Goal: Information Seeking & Learning: Learn about a topic

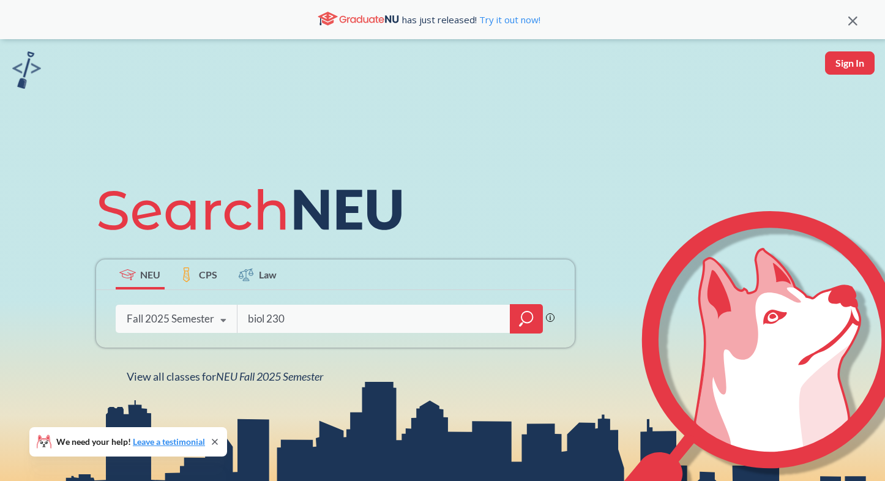
type input "biol 2309"
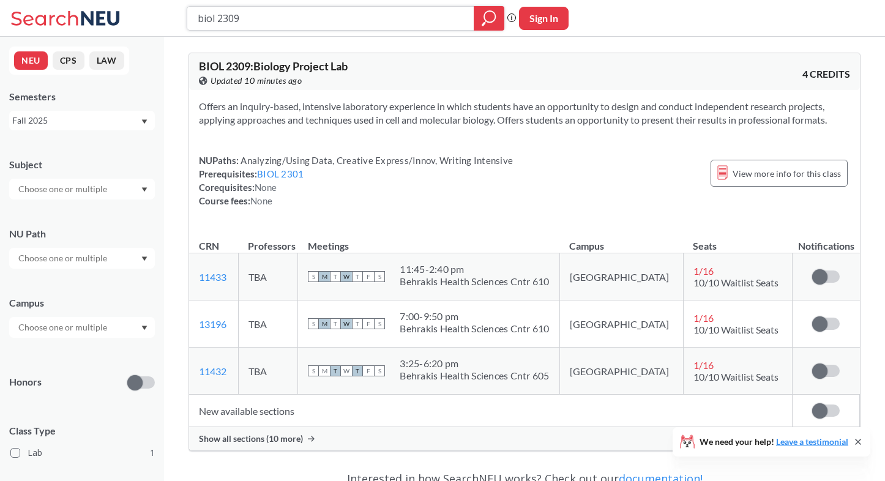
drag, startPoint x: 261, startPoint y: 17, endPoint x: 145, endPoint y: 15, distance: 116.3
click at [145, 15] on div "biol 2309 Phrase search guarantees the exact search appears in the results. Ex.…" at bounding box center [442, 18] width 885 height 37
type input "strt 3301"
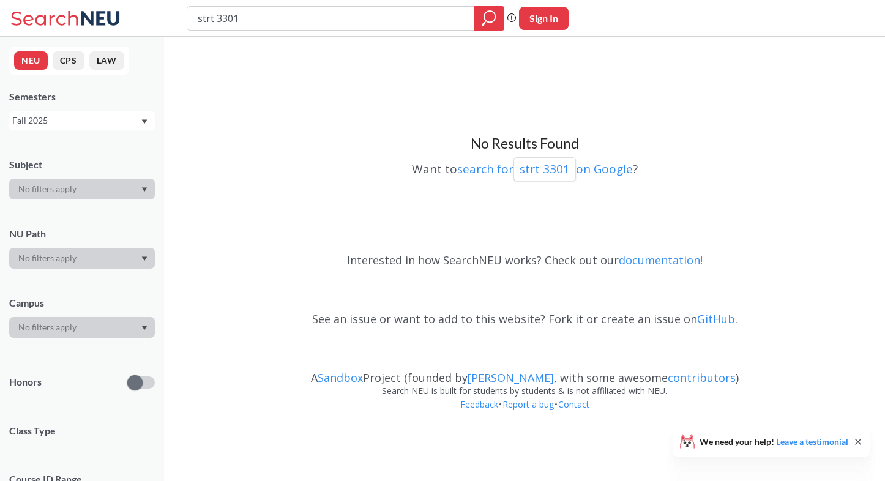
click at [147, 191] on icon "Dropdown arrow" at bounding box center [144, 189] width 6 height 5
click at [145, 189] on icon "Dropdown arrow" at bounding box center [145, 189] width 6 height 4
drag, startPoint x: 318, startPoint y: 21, endPoint x: 181, endPoint y: 16, distance: 137.2
click at [181, 16] on div "strt 3301 Phrase search guarantees the exact search appears in the results. Ex.…" at bounding box center [442, 18] width 885 height 37
click at [277, 140] on h3 "No Results Found" at bounding box center [525, 144] width 672 height 18
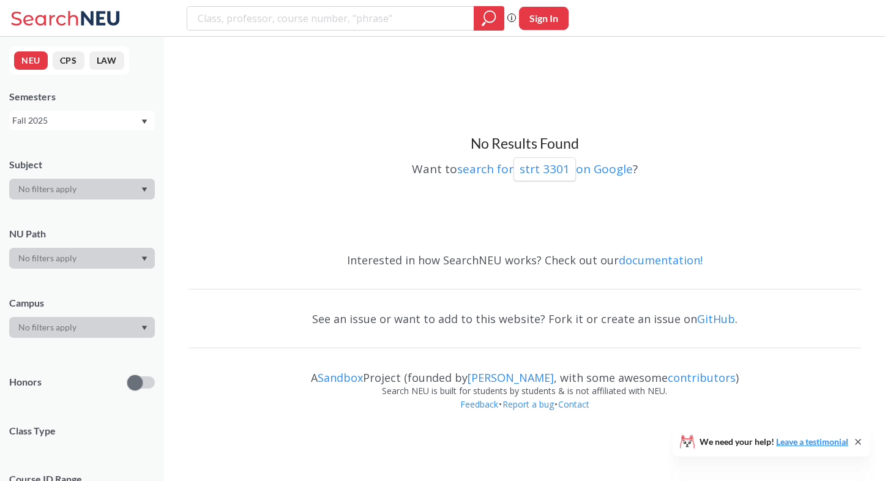
click at [144, 190] on icon "Dropdown arrow" at bounding box center [145, 189] width 6 height 4
click at [345, 14] on input "search" at bounding box center [331, 18] width 269 height 21
type input "strt"
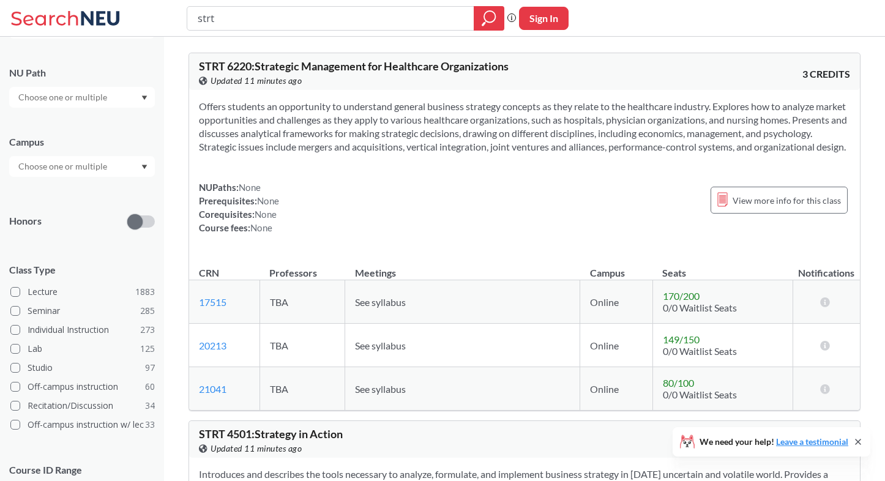
scroll to position [234, 0]
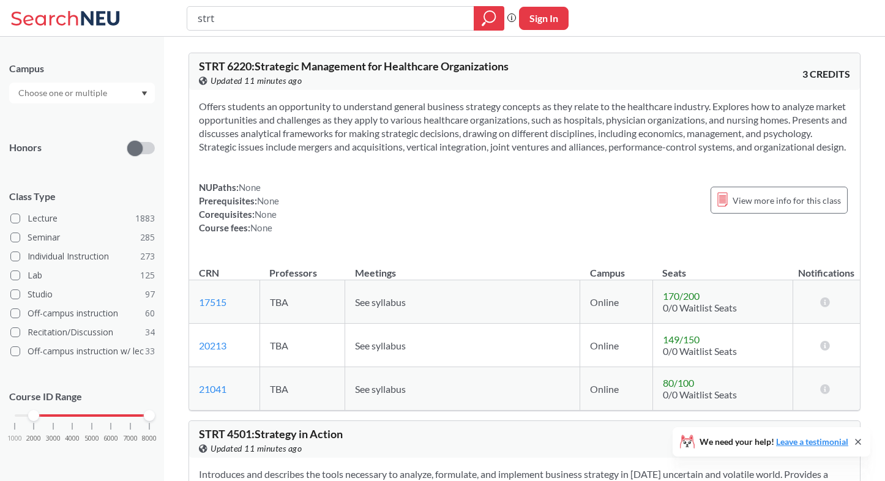
drag, startPoint x: 17, startPoint y: 416, endPoint x: 41, endPoint y: 416, distance: 23.9
click at [41, 416] on div "1000 2000 3000 4000 5000 6000 7000 8000" at bounding box center [82, 415] width 135 height 9
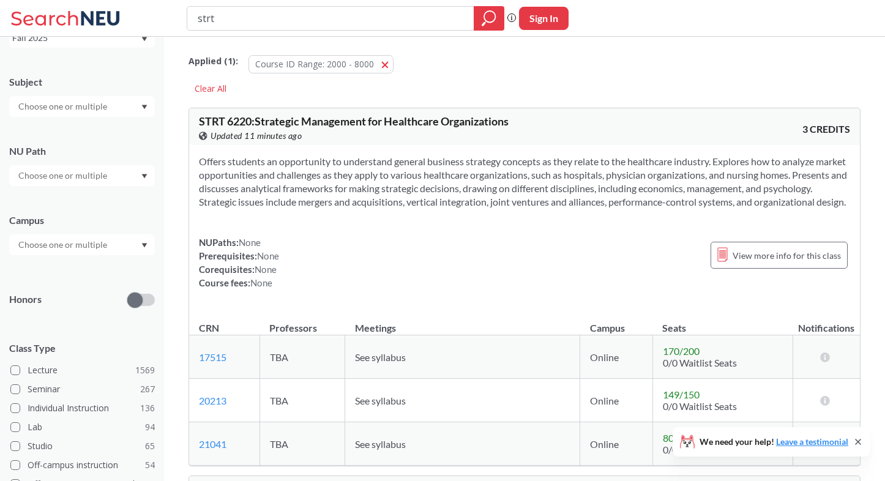
scroll to position [234, 0]
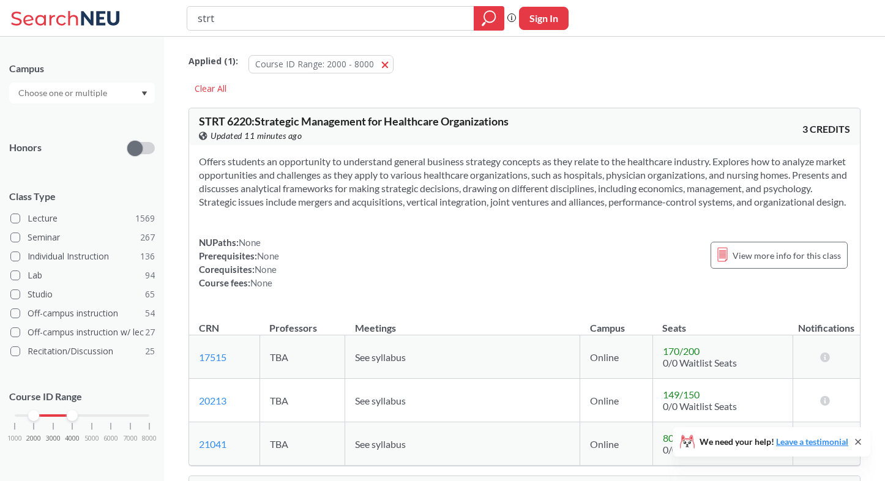
drag, startPoint x: 148, startPoint y: 415, endPoint x: 75, endPoint y: 413, distance: 72.9
click at [75, 413] on div at bounding box center [72, 415] width 11 height 11
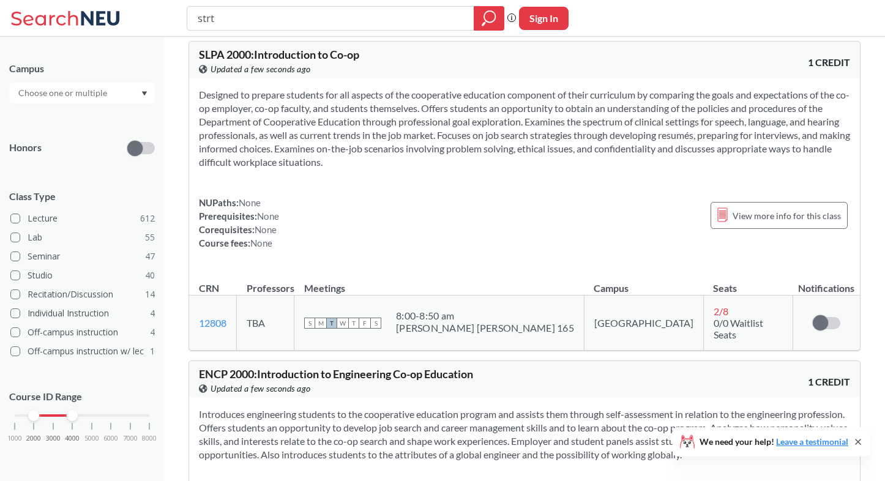
scroll to position [3605, 0]
